Goal: Task Accomplishment & Management: Use online tool/utility

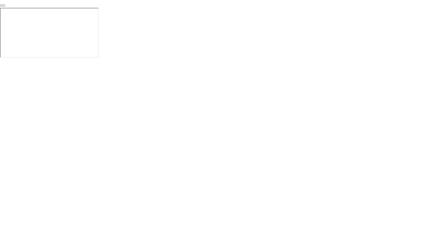
click div "End Proctoring Session"
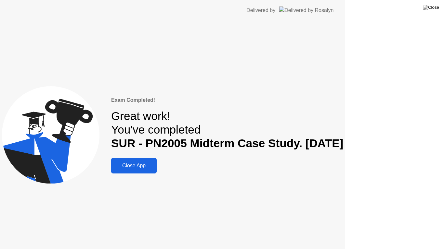
click at [345, 229] on div "Exam Completed! Great work! You've completed SUR - PN2005 Midterm Case Study. […" at bounding box center [172, 135] width 345 height 229
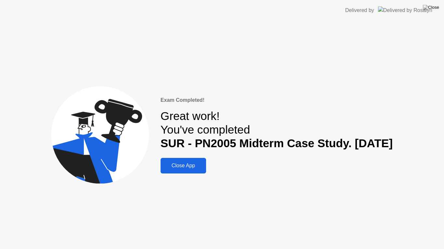
click at [171, 167] on div "Close App" at bounding box center [183, 166] width 42 height 6
